Goal: Task Accomplishment & Management: Use online tool/utility

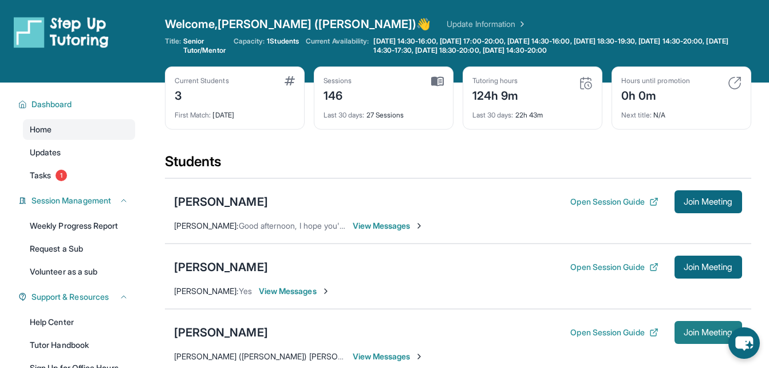
click at [691, 331] on span "Join Meeting" at bounding box center [708, 332] width 49 height 7
click at [695, 353] on div "[PERSON_NAME] Open Session Guide Join Meeting [PERSON_NAME] ([PERSON_NAME]) [PE…" at bounding box center [458, 341] width 586 height 65
click at [707, 332] on span "Join Meeting" at bounding box center [708, 332] width 49 height 7
click at [697, 333] on span "Join Meeting" at bounding box center [708, 332] width 49 height 7
click at [684, 329] on span "Join Meeting" at bounding box center [708, 332] width 49 height 7
